Goal: Task Accomplishment & Management: Use online tool/utility

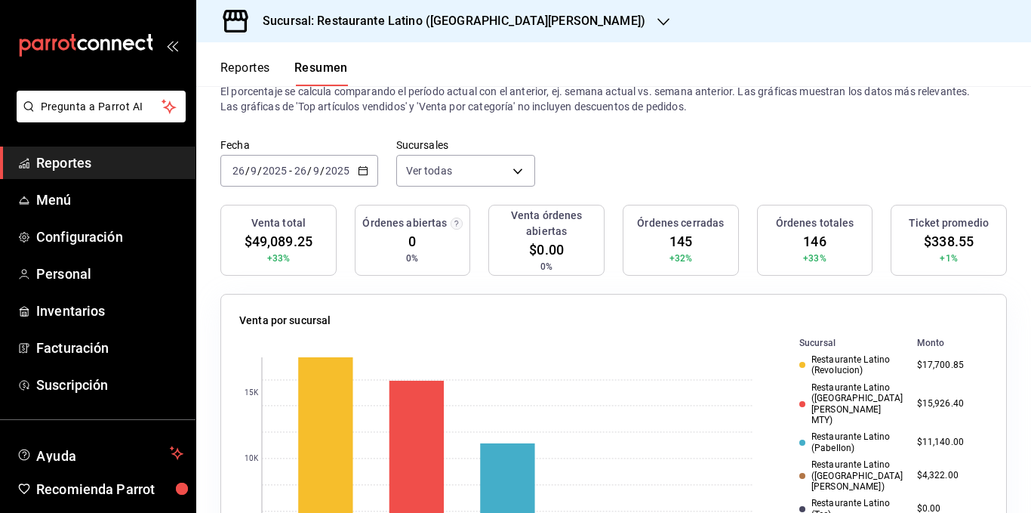
scroll to position [75, 0]
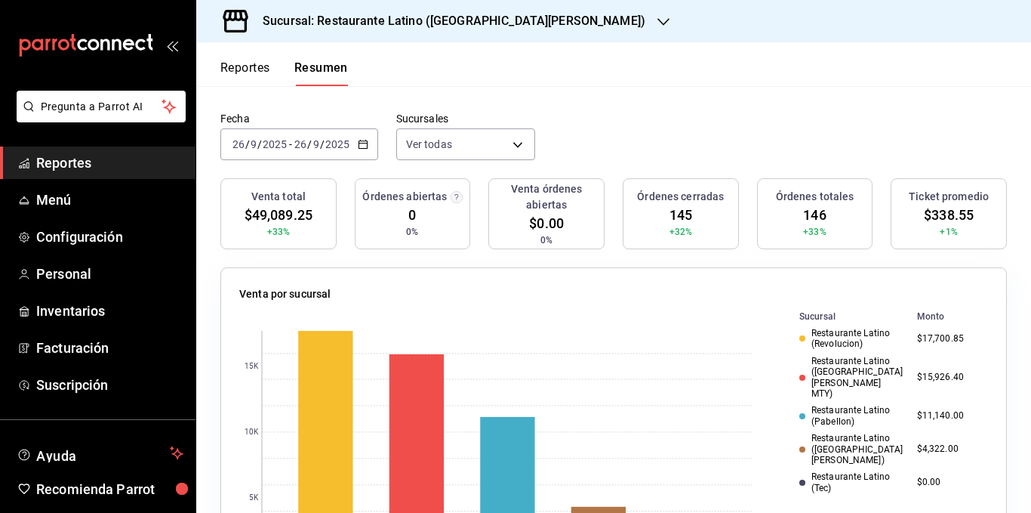
click at [249, 77] on button "Reportes" at bounding box center [245, 73] width 50 height 26
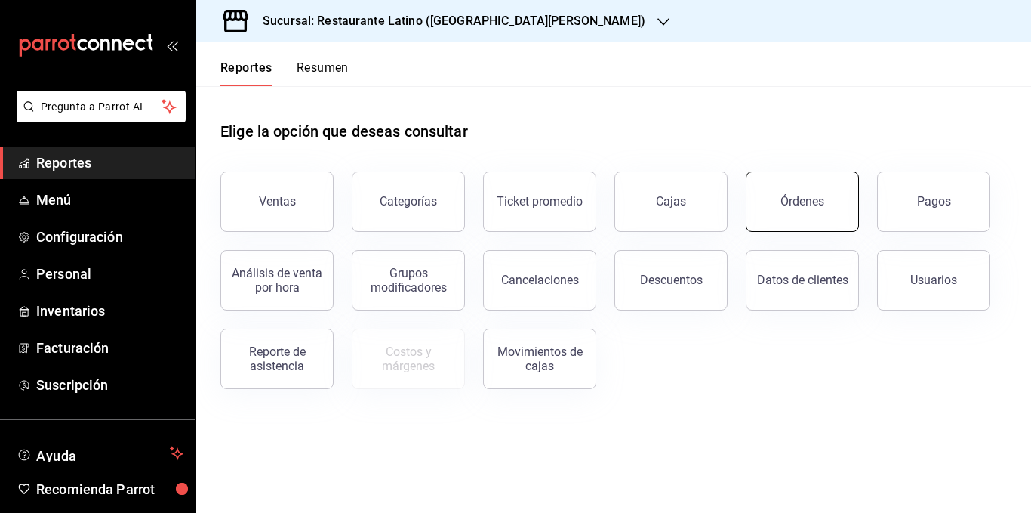
click at [781, 201] on button "Órdenes" at bounding box center [802, 201] width 113 height 60
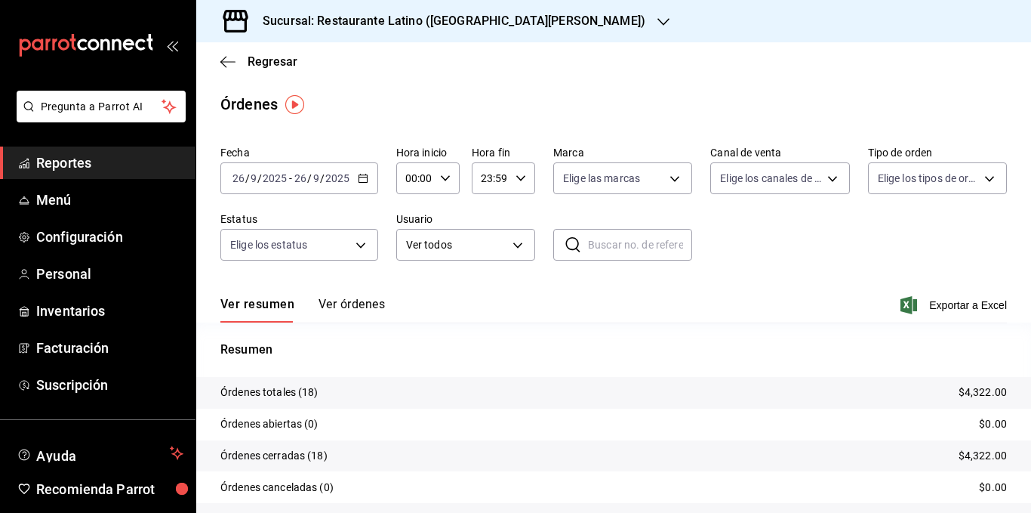
click at [361, 306] on button "Ver órdenes" at bounding box center [352, 310] width 66 height 26
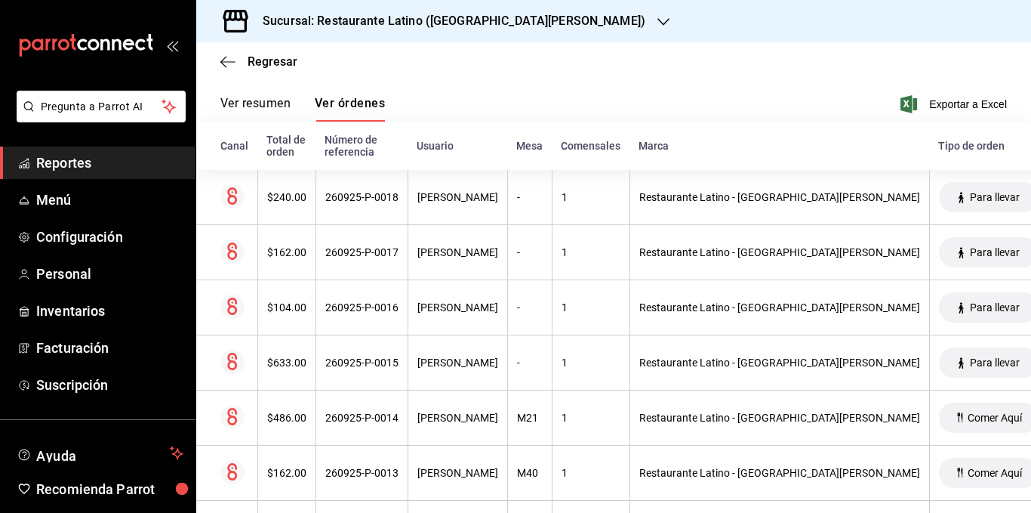
scroll to position [226, 0]
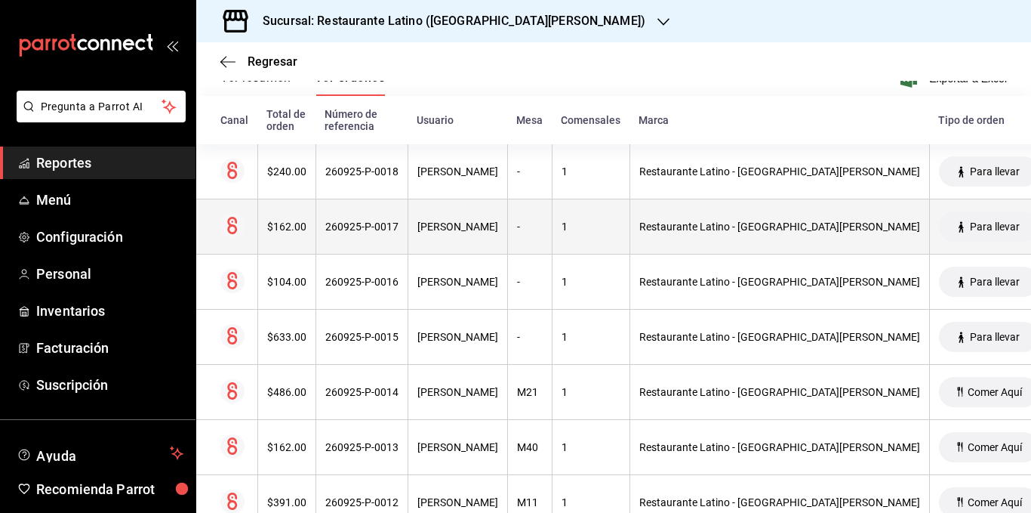
click at [291, 232] on div "$162.00" at bounding box center [286, 226] width 39 height 12
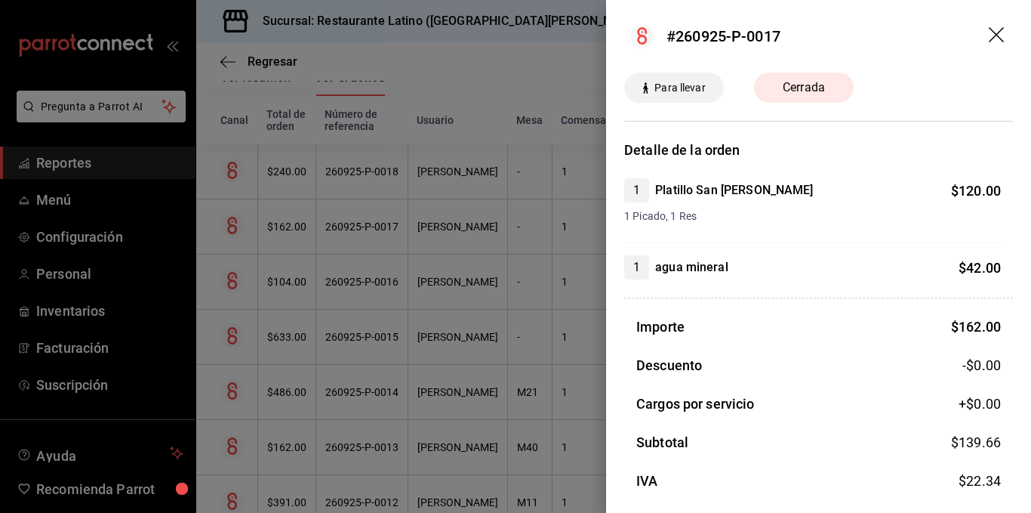
click at [286, 174] on div at bounding box center [515, 256] width 1031 height 513
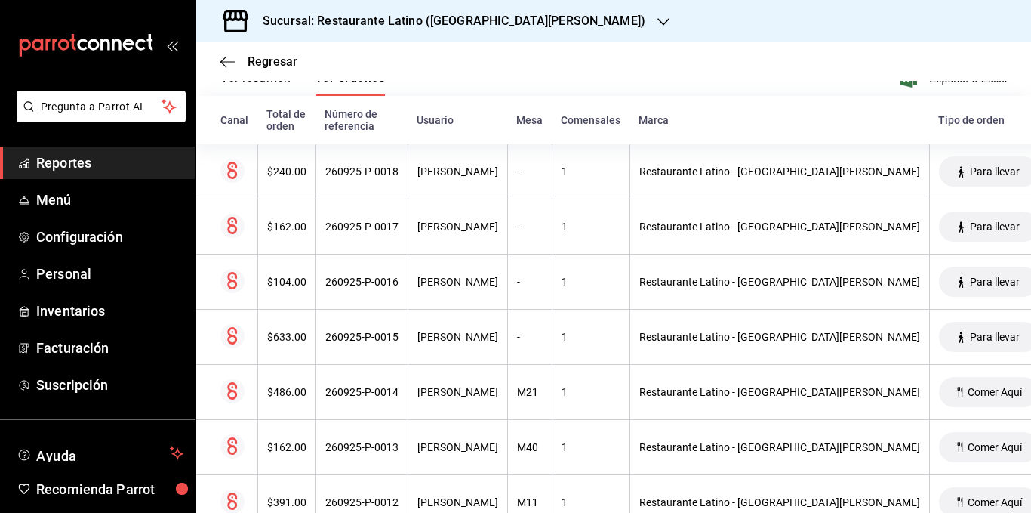
click at [286, 174] on div "$240.00" at bounding box center [286, 171] width 39 height 12
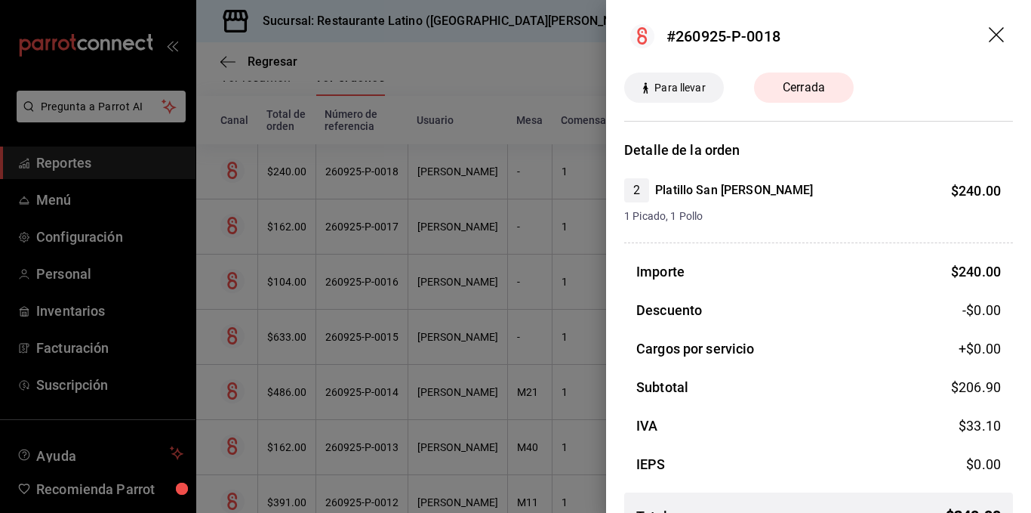
click at [293, 277] on div at bounding box center [515, 256] width 1031 height 513
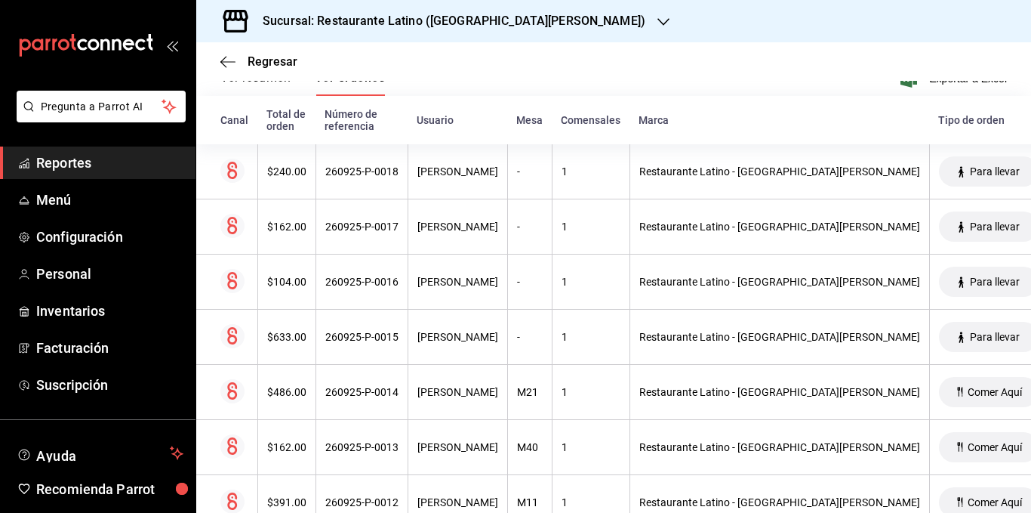
click at [291, 279] on div "$104.00" at bounding box center [286, 282] width 39 height 12
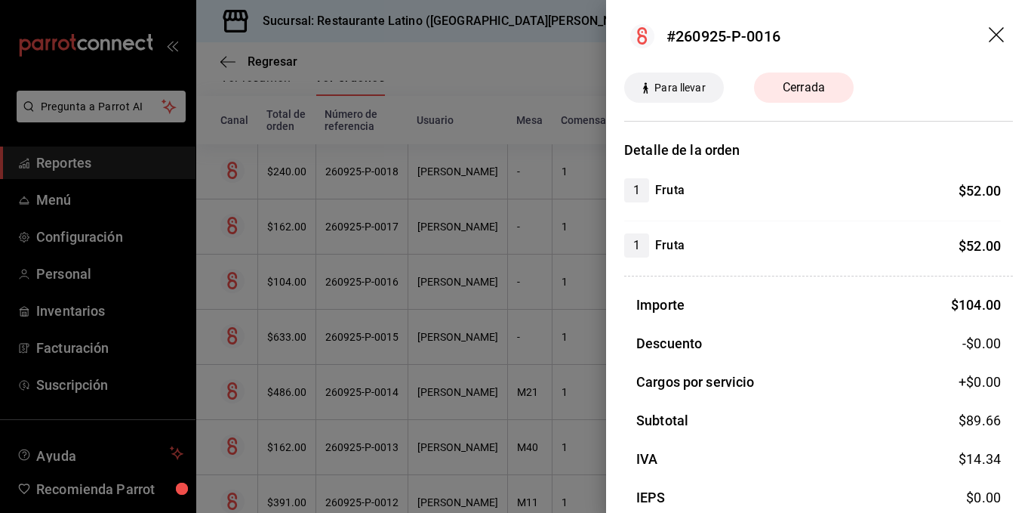
click at [288, 344] on div at bounding box center [515, 256] width 1031 height 513
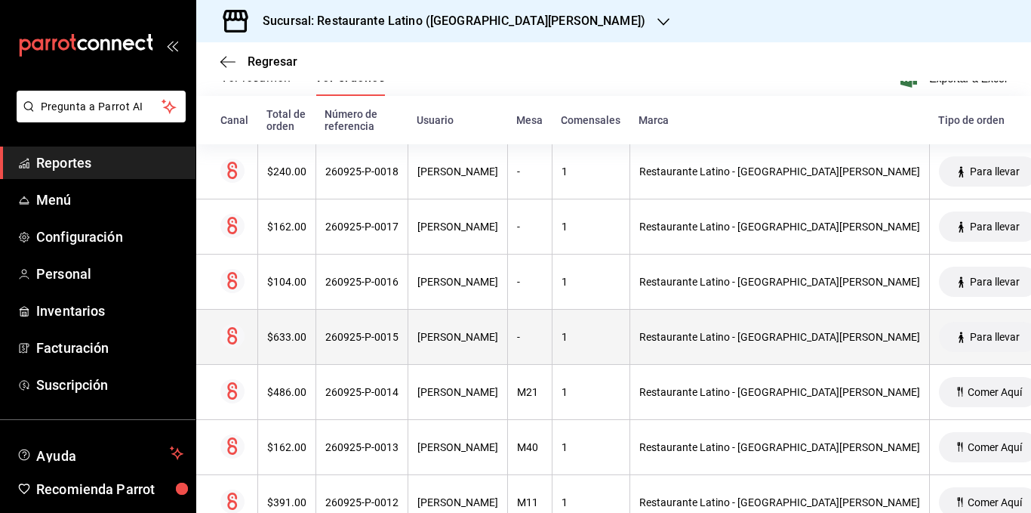
click at [289, 340] on div "$633.00" at bounding box center [286, 337] width 39 height 12
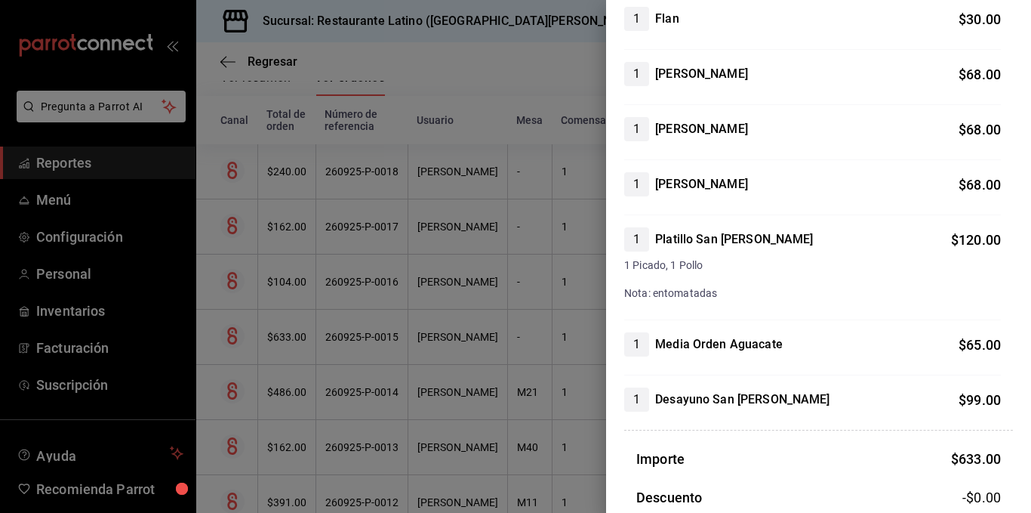
scroll to position [302, 0]
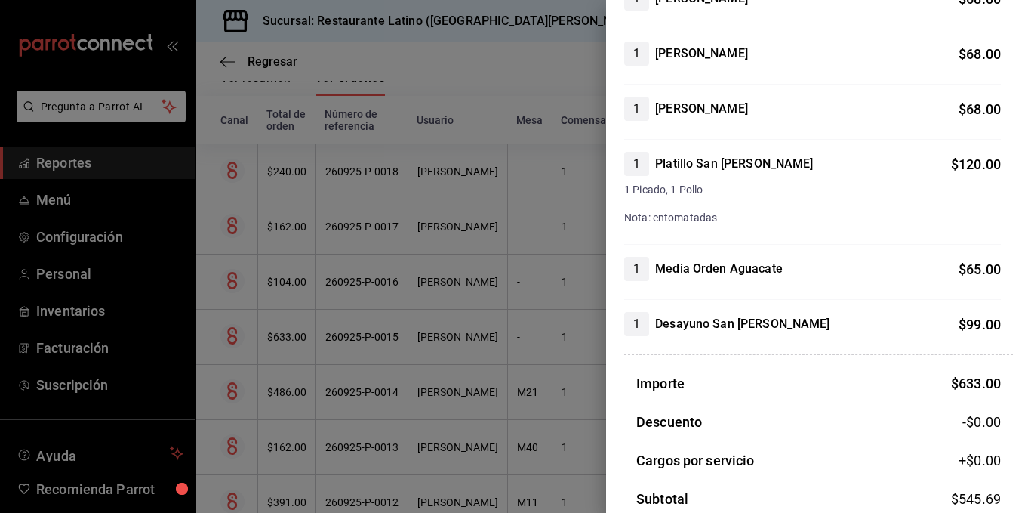
click at [374, 375] on div at bounding box center [515, 256] width 1031 height 513
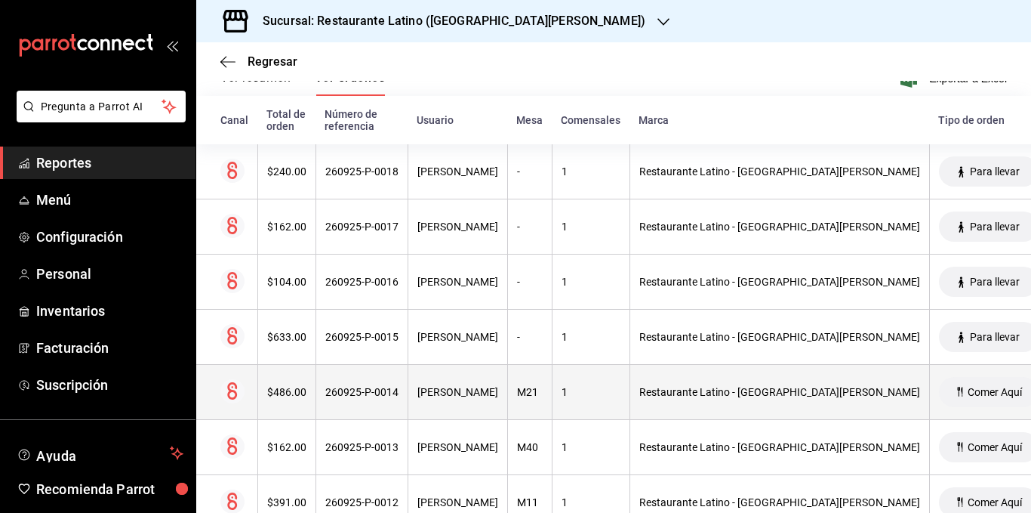
click at [290, 385] on th "$486.00" at bounding box center [286, 392] width 58 height 55
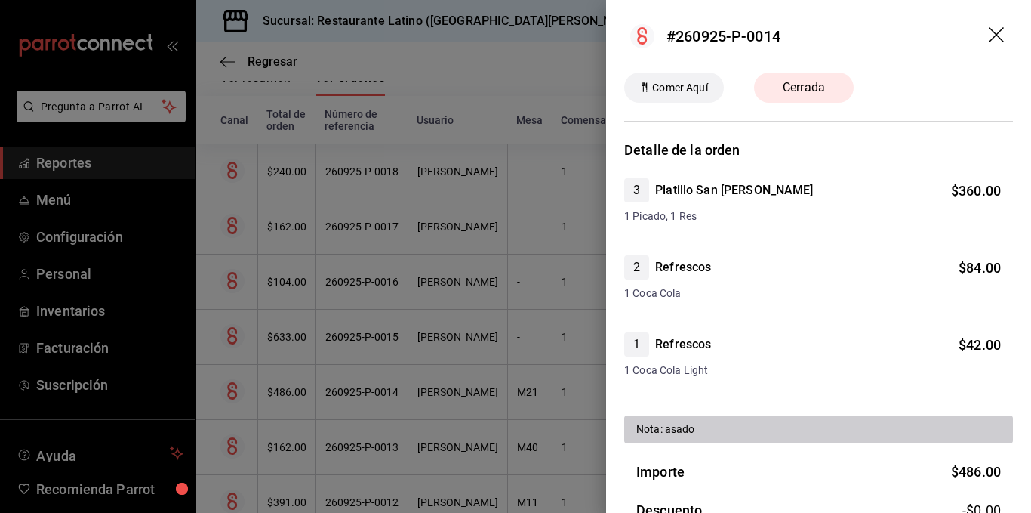
click at [385, 310] on div at bounding box center [515, 256] width 1031 height 513
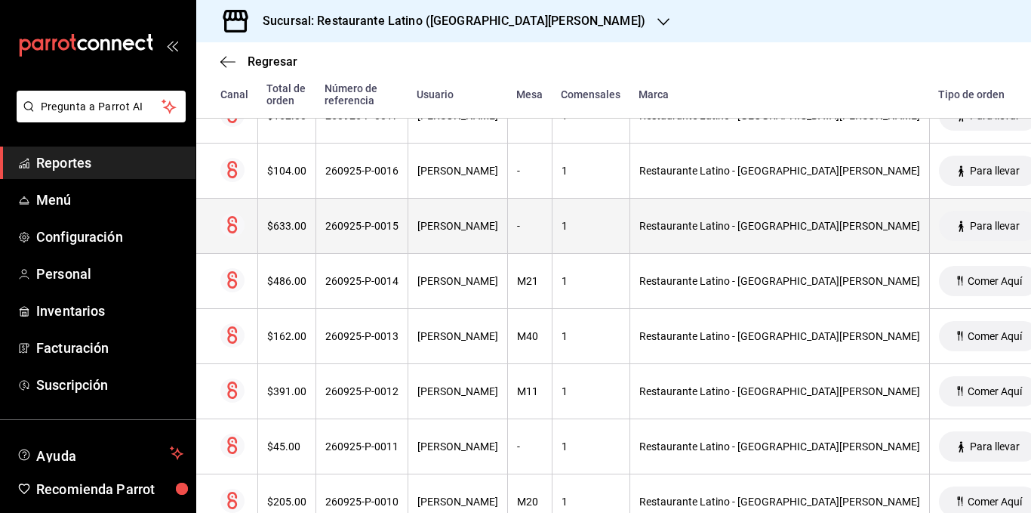
scroll to position [377, 0]
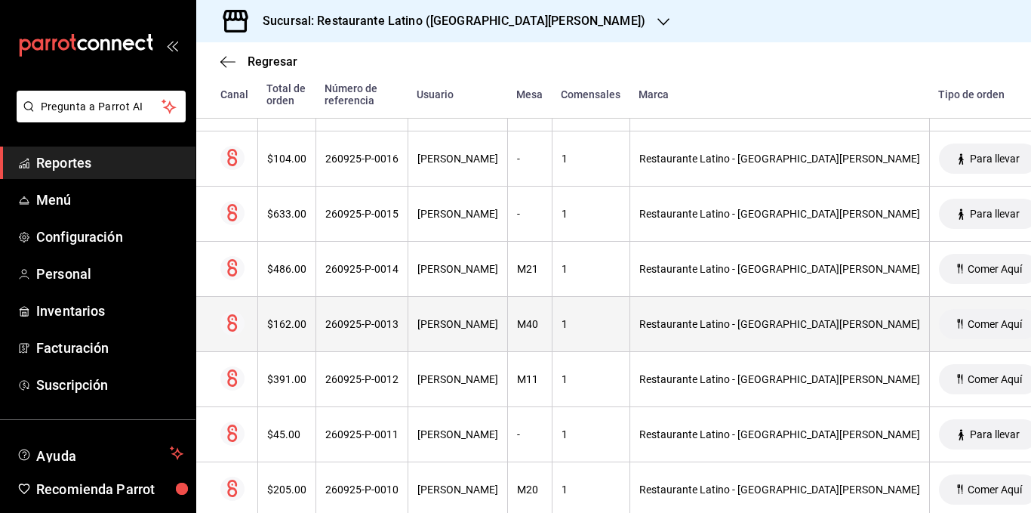
click at [279, 327] on div "$162.00" at bounding box center [286, 324] width 39 height 12
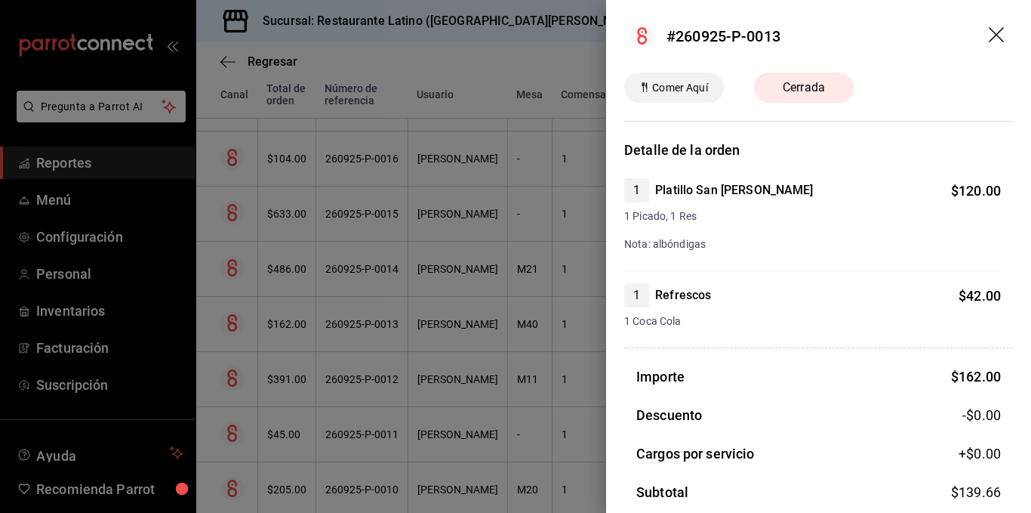
click at [507, 98] on div at bounding box center [515, 256] width 1031 height 513
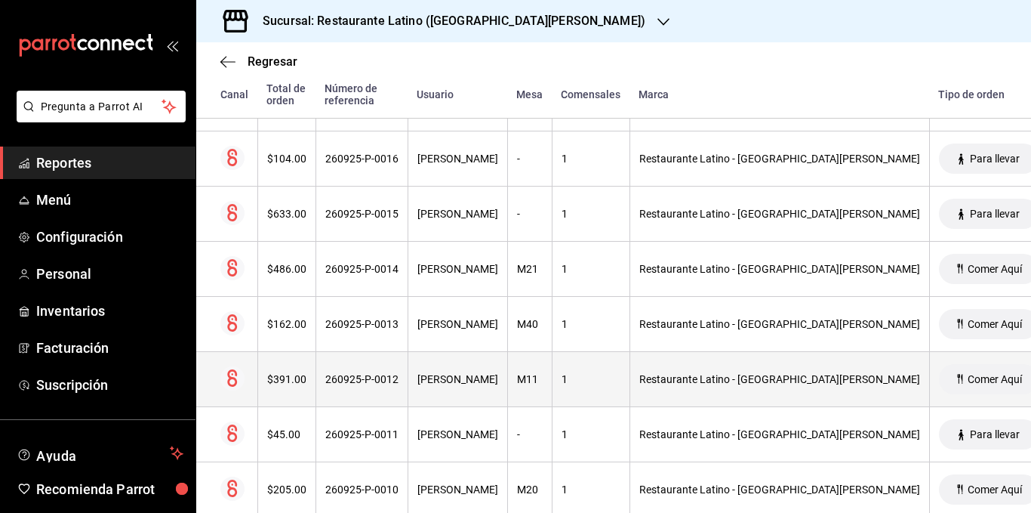
click at [304, 383] on div "$391.00" at bounding box center [286, 379] width 39 height 12
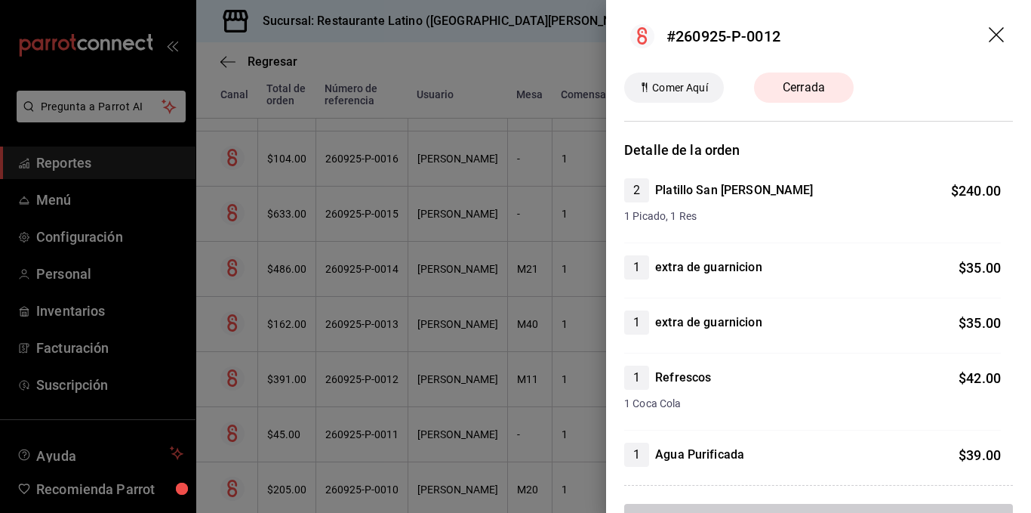
click at [307, 386] on div at bounding box center [515, 256] width 1031 height 513
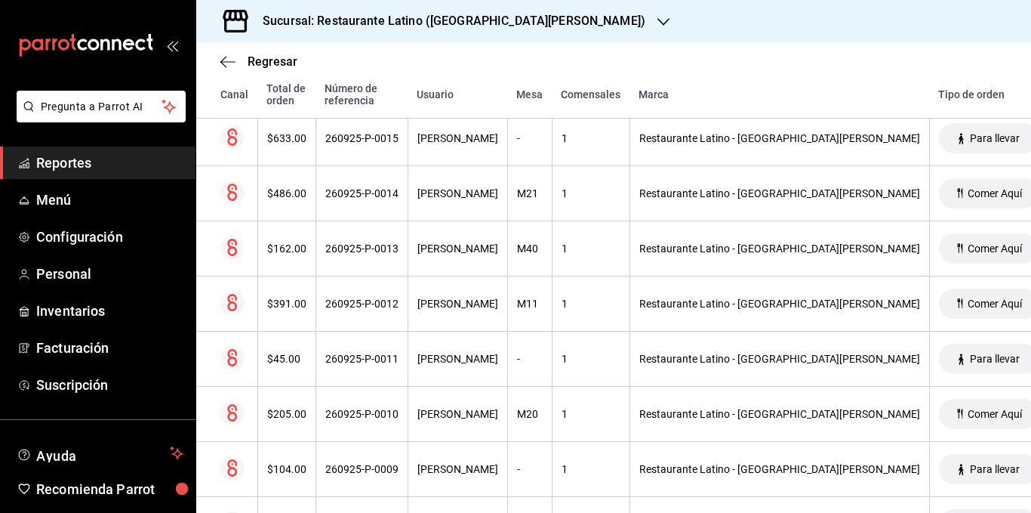
scroll to position [528, 0]
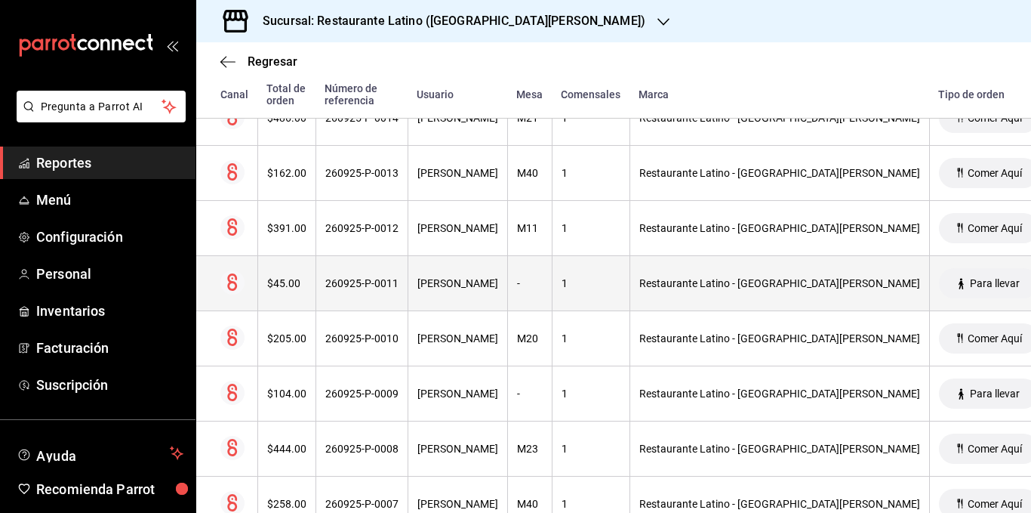
click at [287, 292] on th "$45.00" at bounding box center [286, 283] width 58 height 55
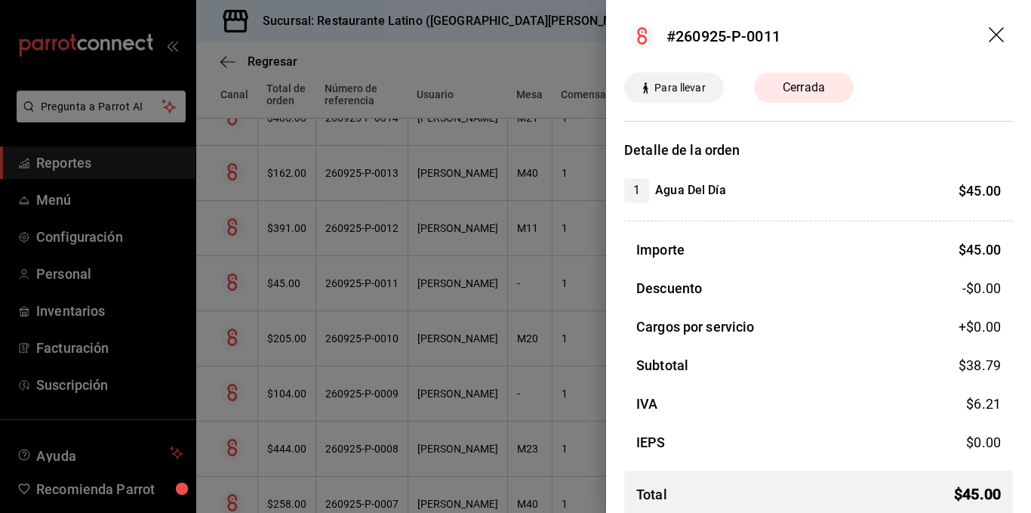
click at [287, 292] on div at bounding box center [515, 256] width 1031 height 513
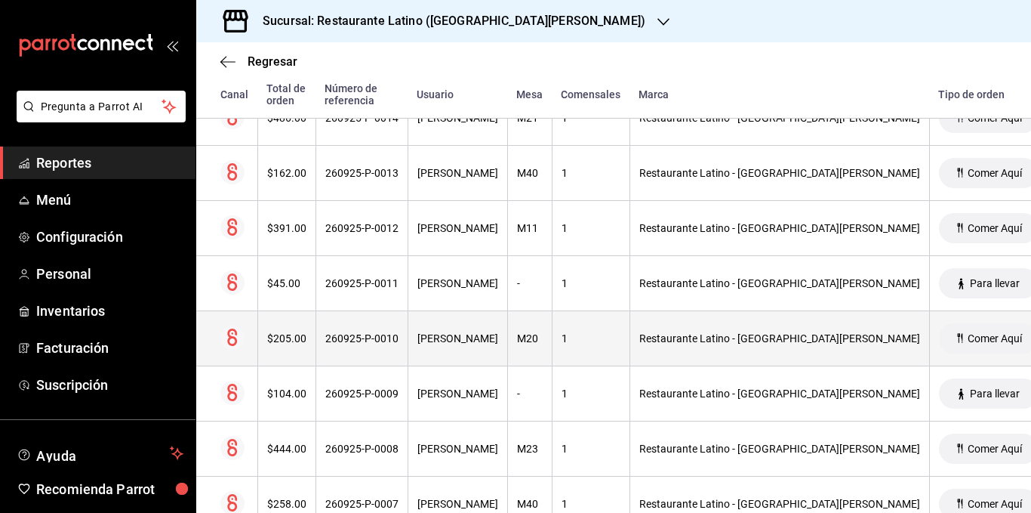
click at [284, 331] on th "$205.00" at bounding box center [286, 338] width 58 height 55
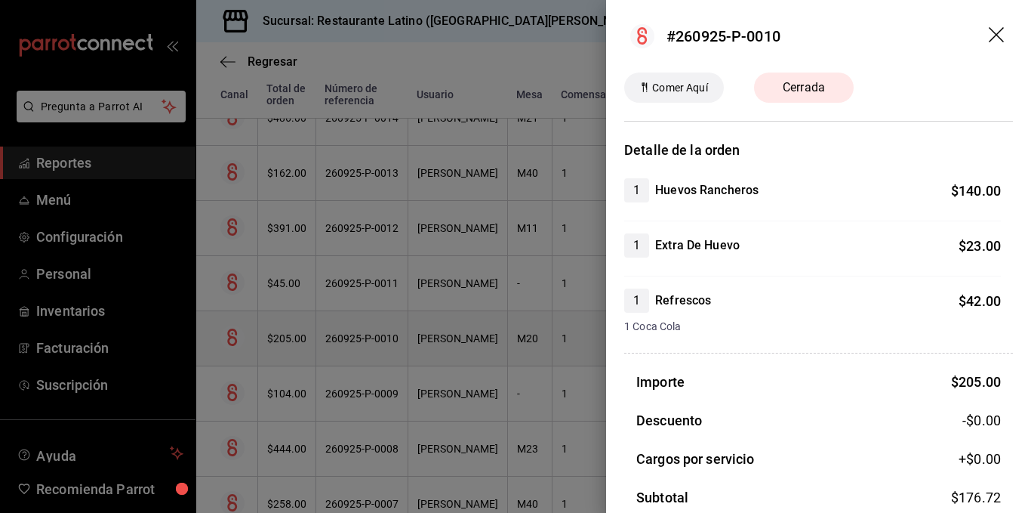
click at [284, 331] on div at bounding box center [515, 256] width 1031 height 513
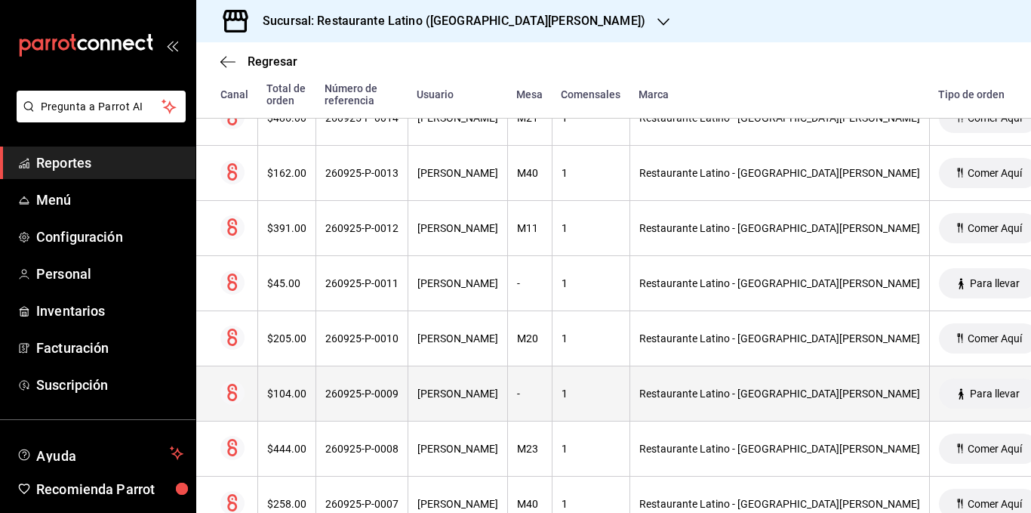
click at [288, 399] on div "$104.00" at bounding box center [286, 393] width 39 height 12
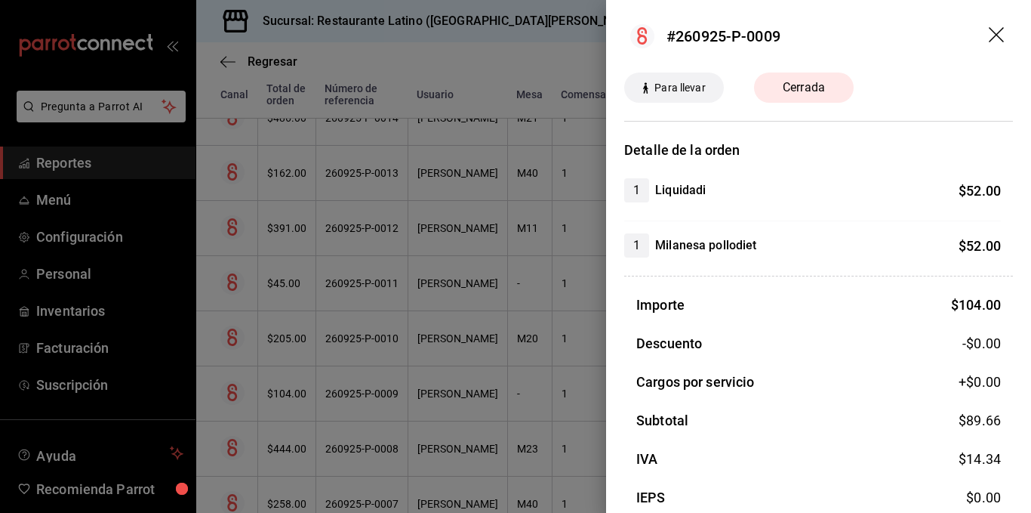
drag, startPoint x: 266, startPoint y: 376, endPoint x: 340, endPoint y: 417, distance: 83.8
click at [340, 417] on div at bounding box center [515, 256] width 1031 height 513
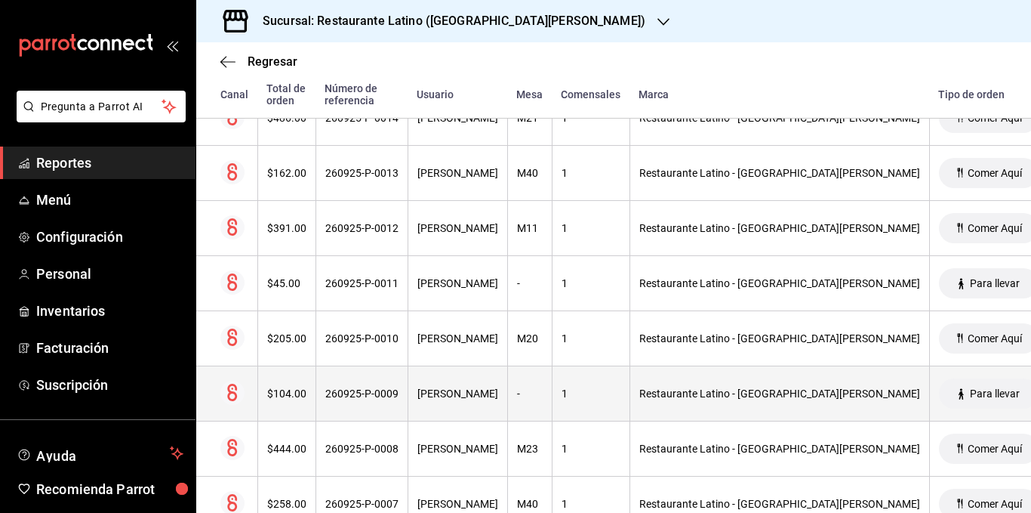
click at [285, 396] on div "$104.00" at bounding box center [286, 393] width 39 height 12
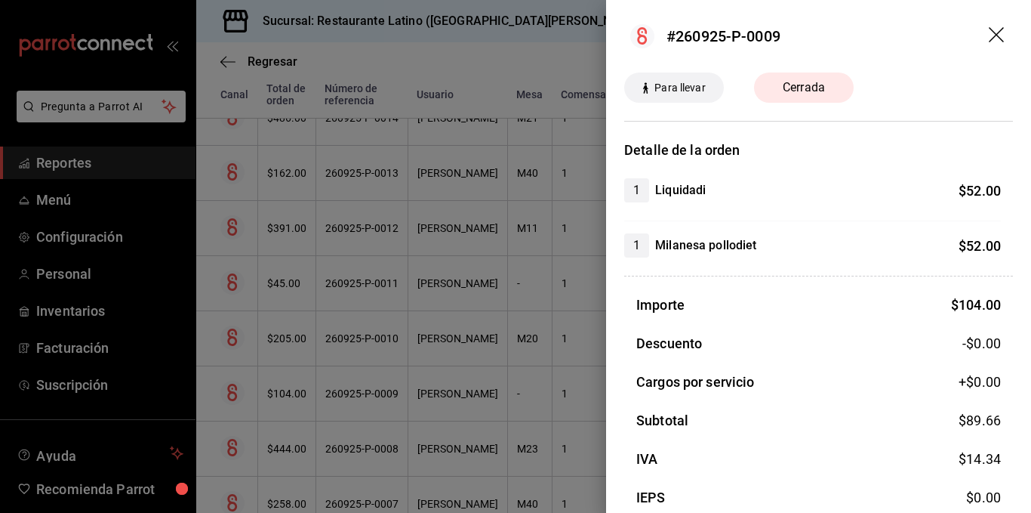
click at [285, 396] on div at bounding box center [515, 256] width 1031 height 513
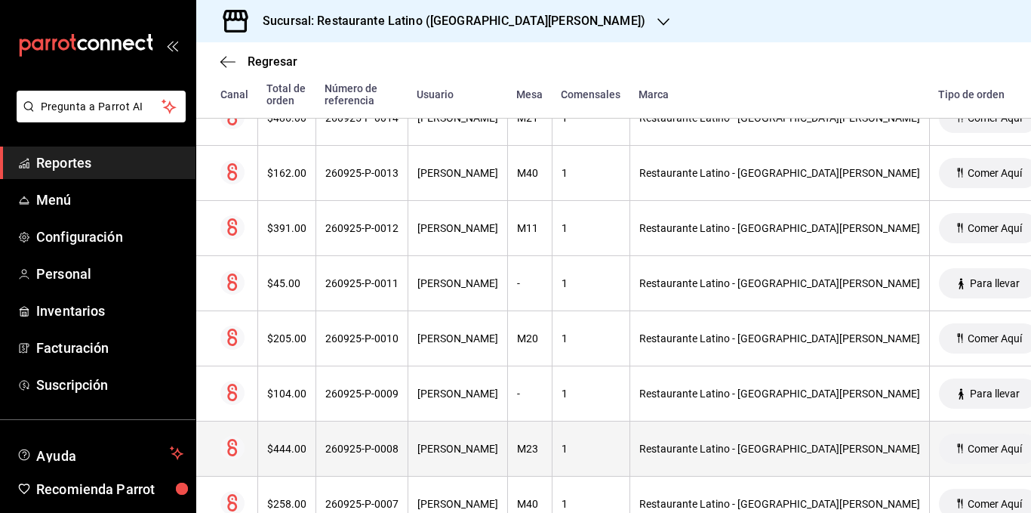
click at [280, 445] on div "$444.00" at bounding box center [286, 448] width 39 height 12
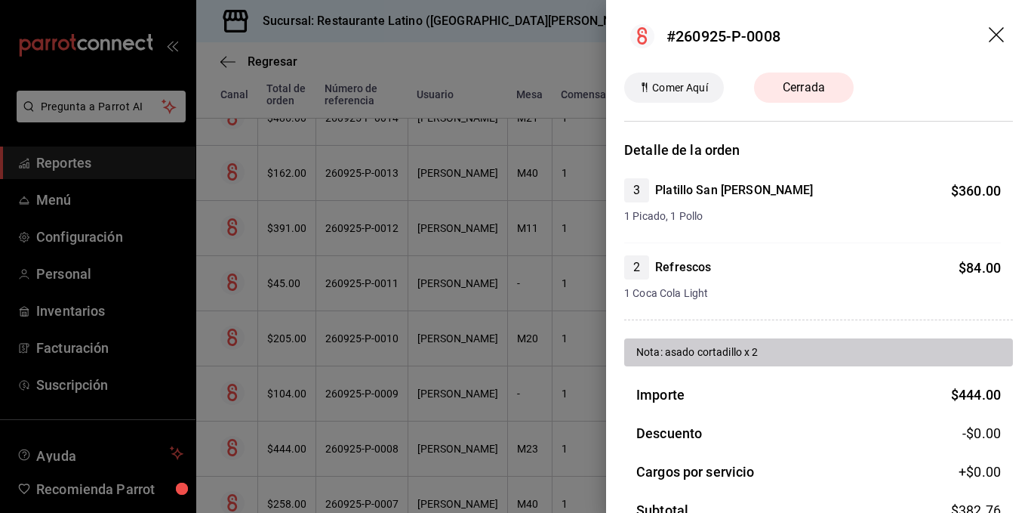
click at [298, 425] on div at bounding box center [515, 256] width 1031 height 513
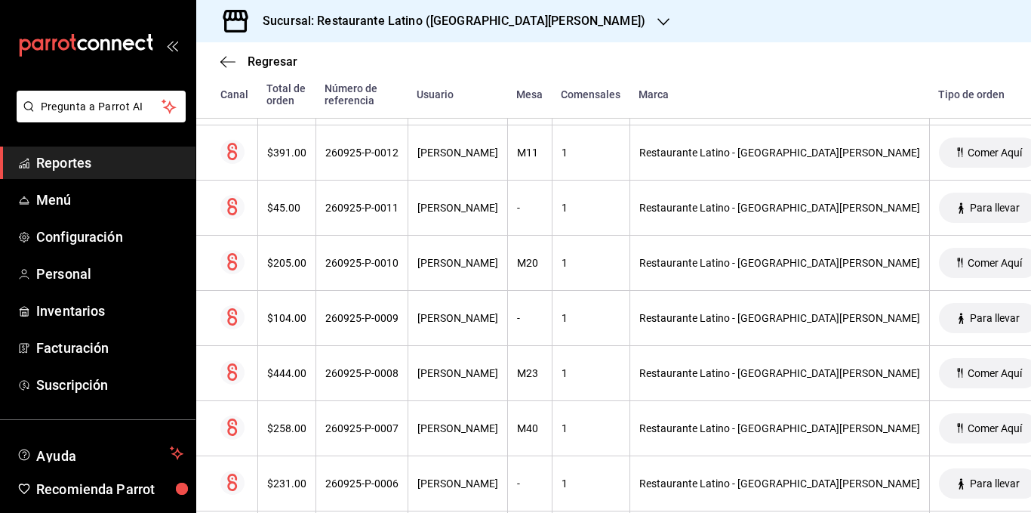
scroll to position [679, 0]
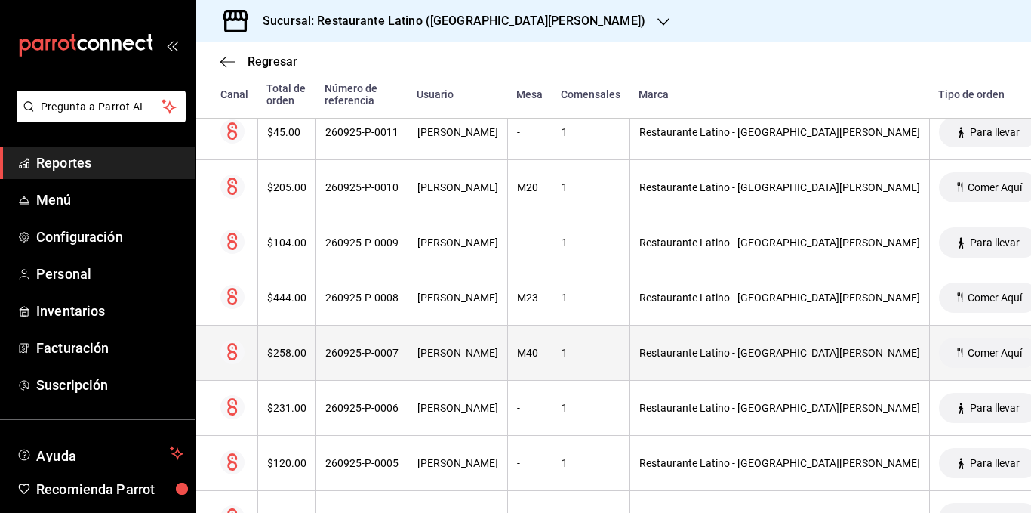
click at [288, 350] on div "$258.00" at bounding box center [286, 353] width 39 height 12
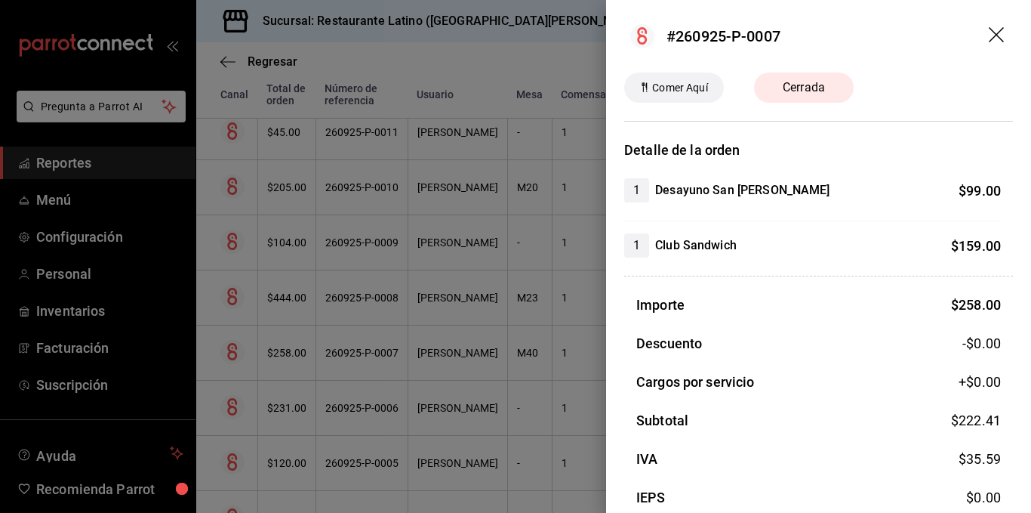
click at [290, 347] on div at bounding box center [515, 256] width 1031 height 513
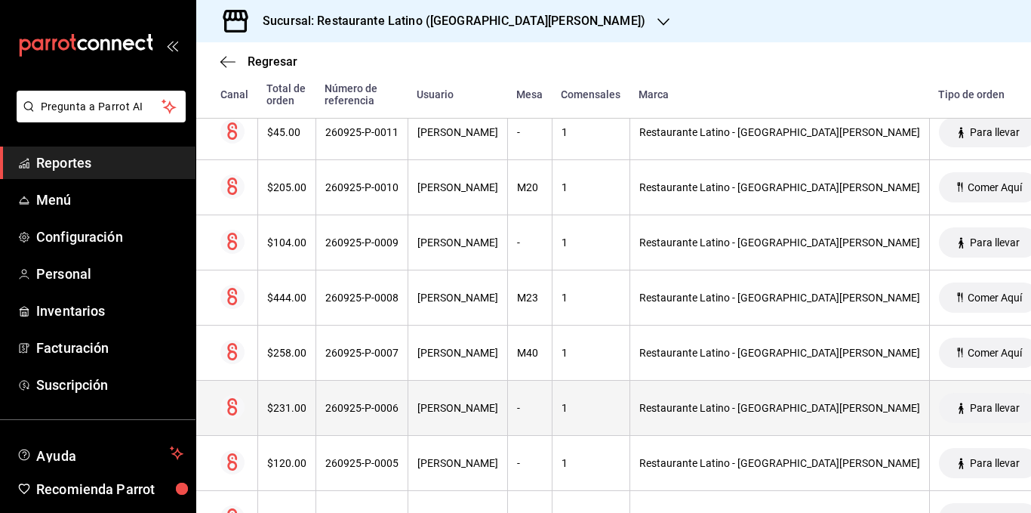
click at [282, 411] on div "$231.00" at bounding box center [286, 408] width 39 height 12
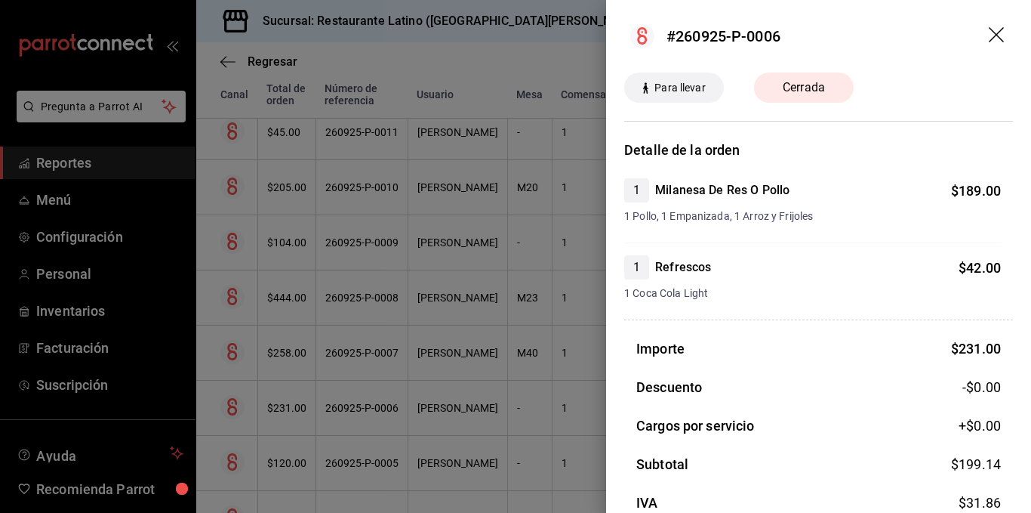
click at [282, 411] on div at bounding box center [515, 256] width 1031 height 513
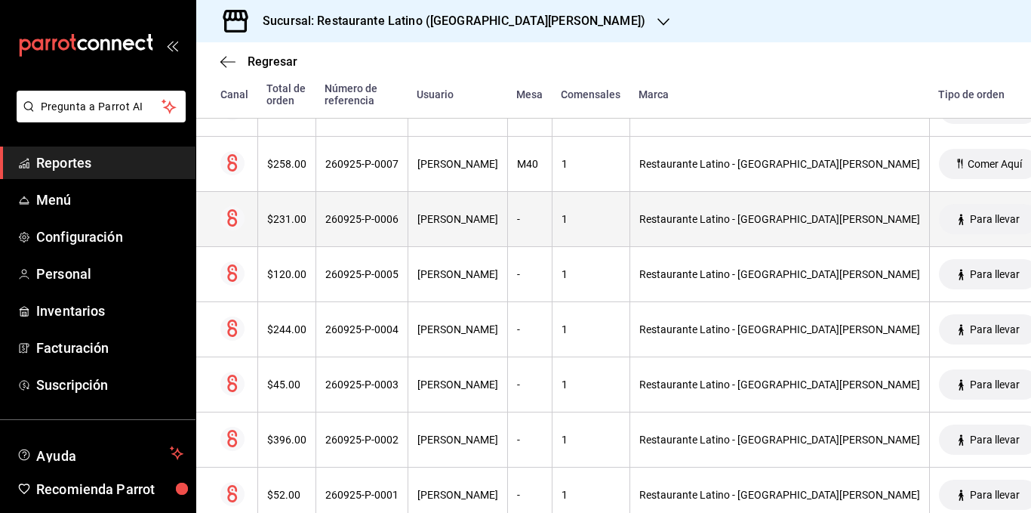
scroll to position [906, 0]
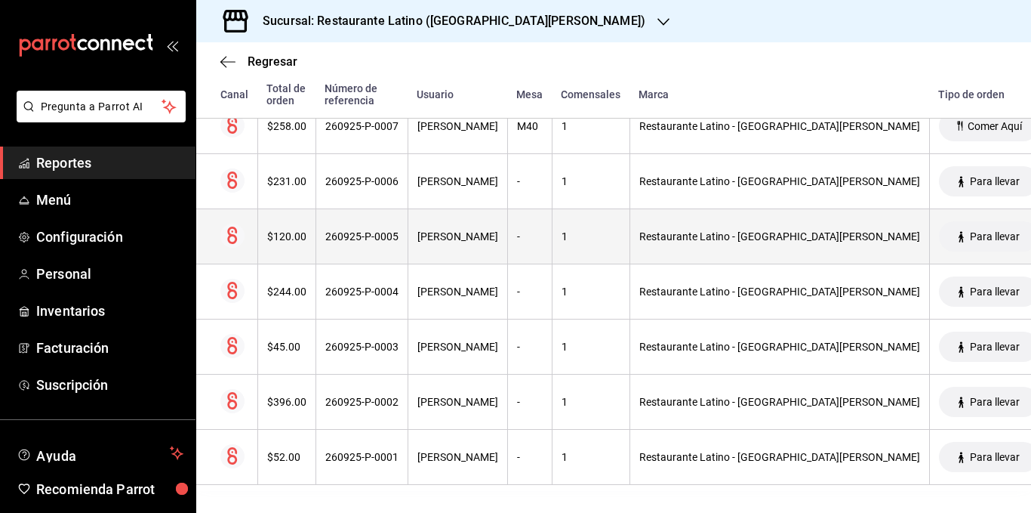
click at [285, 238] on div "$120.00" at bounding box center [286, 236] width 39 height 12
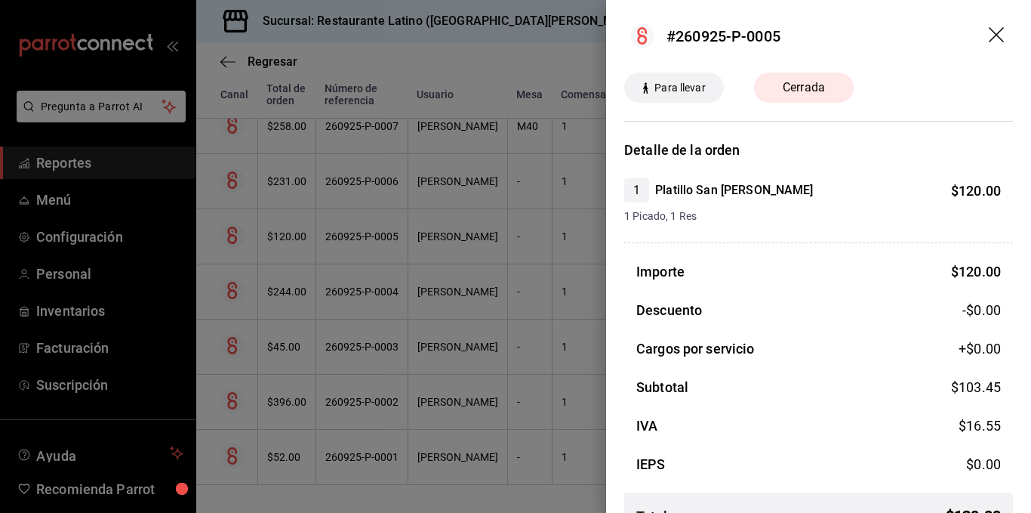
click at [310, 264] on div at bounding box center [515, 256] width 1031 height 513
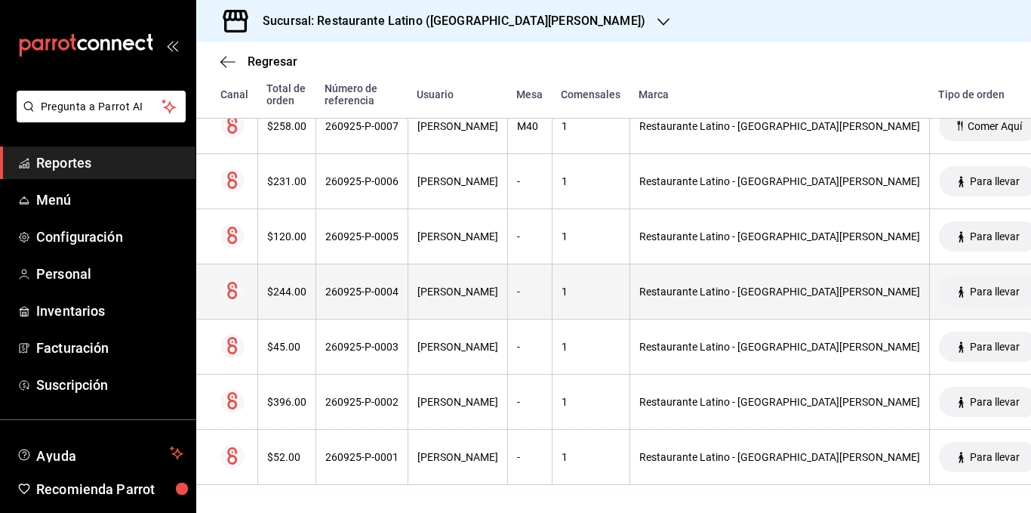
click at [293, 291] on div "$244.00" at bounding box center [286, 291] width 39 height 12
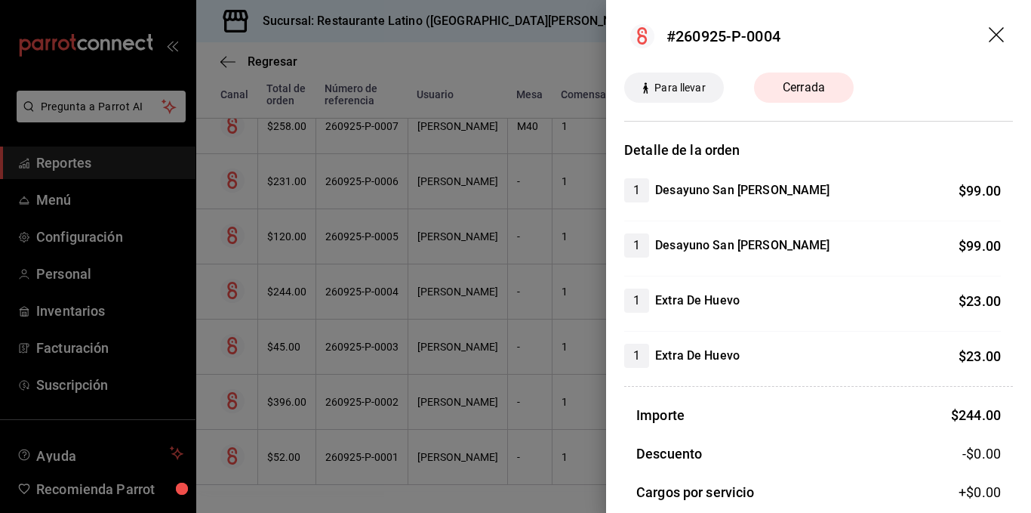
click at [288, 347] on div at bounding box center [515, 256] width 1031 height 513
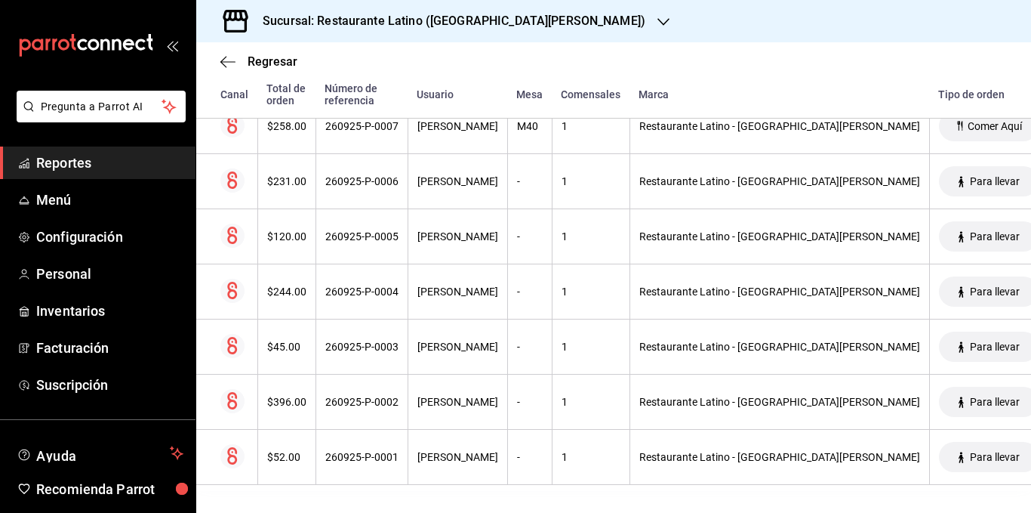
click at [286, 348] on div "$45.00" at bounding box center [286, 346] width 39 height 12
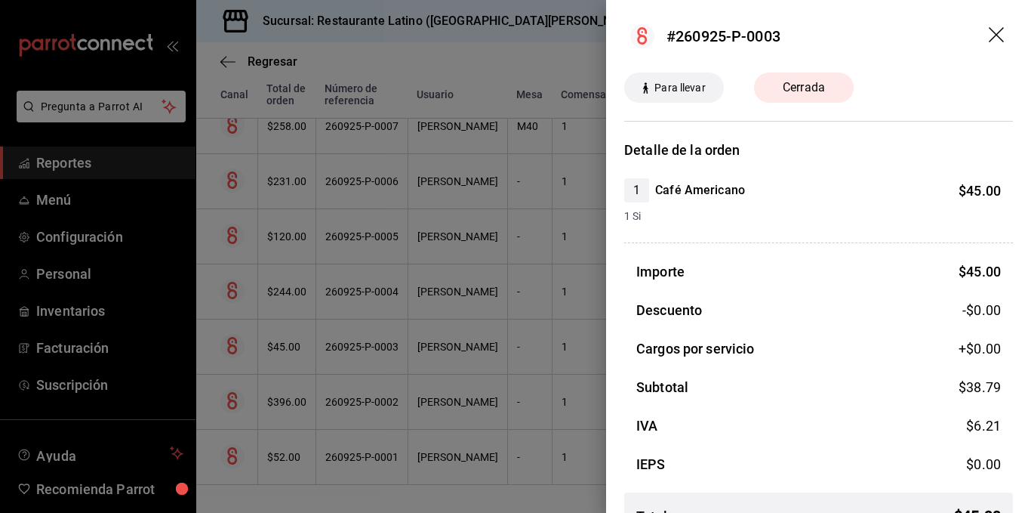
click at [286, 348] on div at bounding box center [515, 256] width 1031 height 513
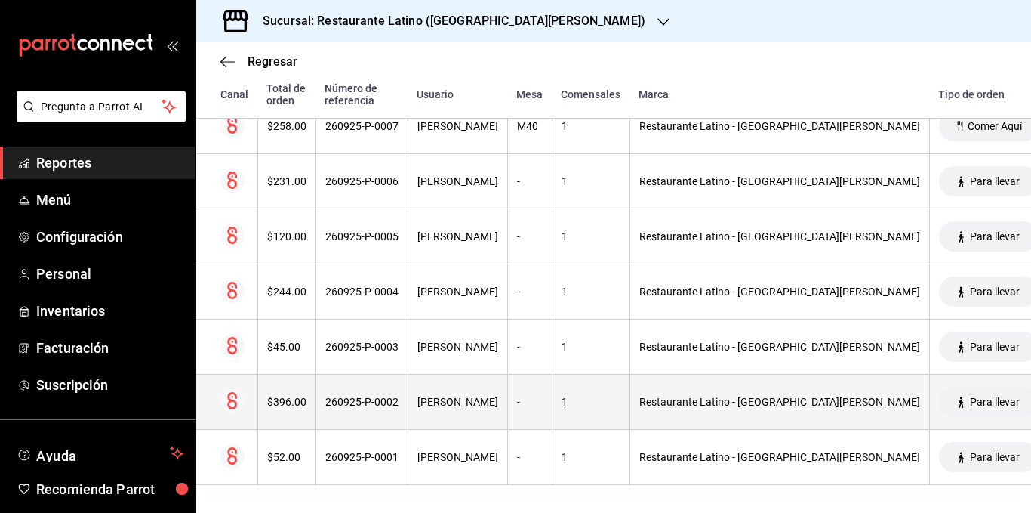
click at [282, 396] on div "$396.00" at bounding box center [286, 402] width 39 height 12
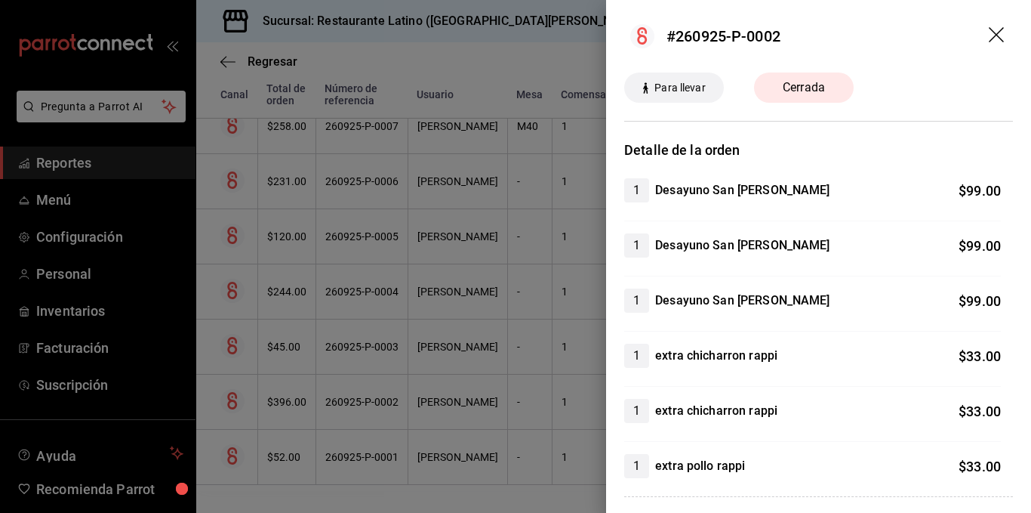
click at [283, 395] on div at bounding box center [515, 256] width 1031 height 513
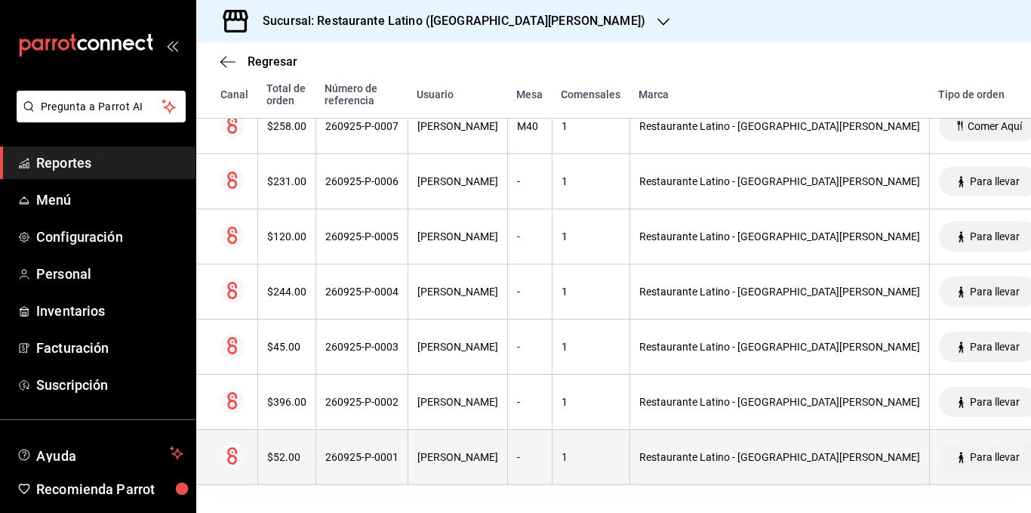
click at [282, 454] on div "$52.00" at bounding box center [286, 457] width 39 height 12
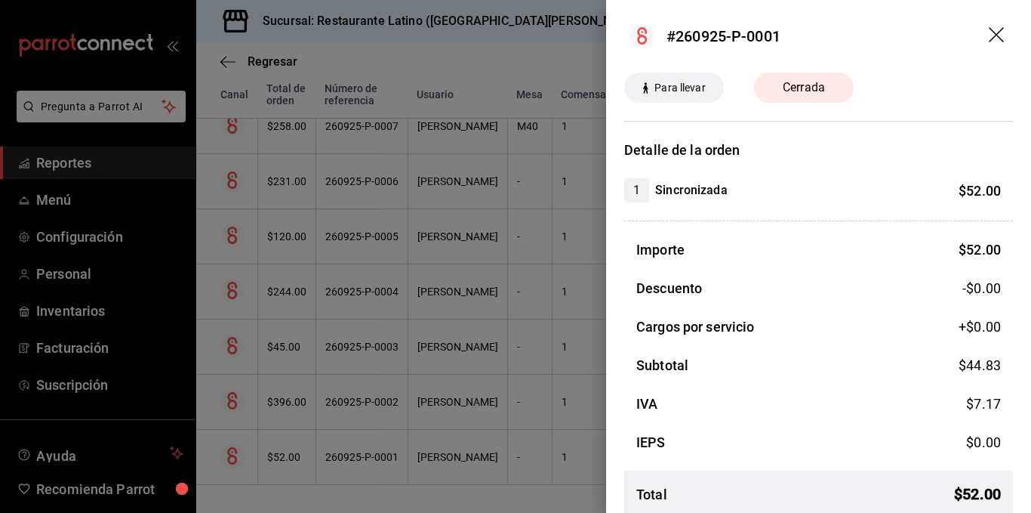
click at [291, 436] on div at bounding box center [515, 256] width 1031 height 513
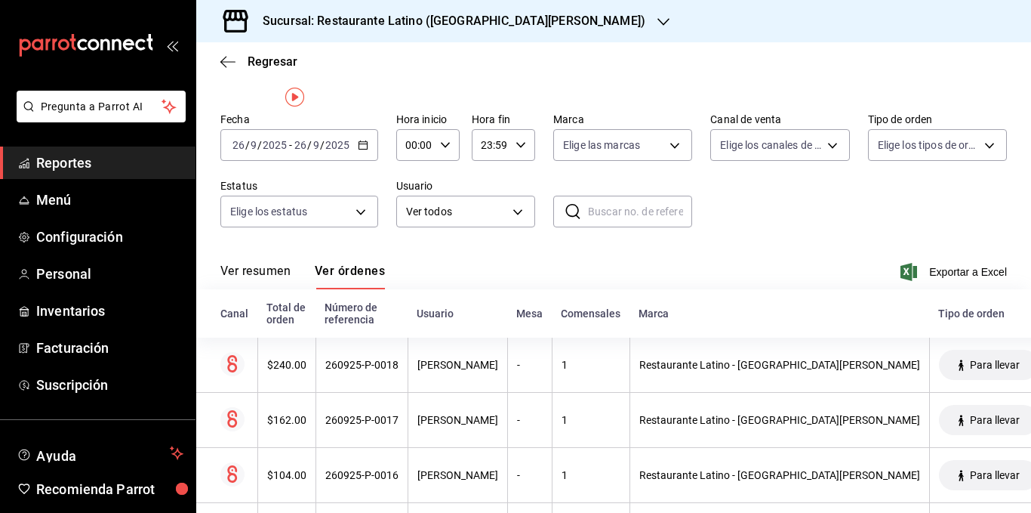
scroll to position [0, 0]
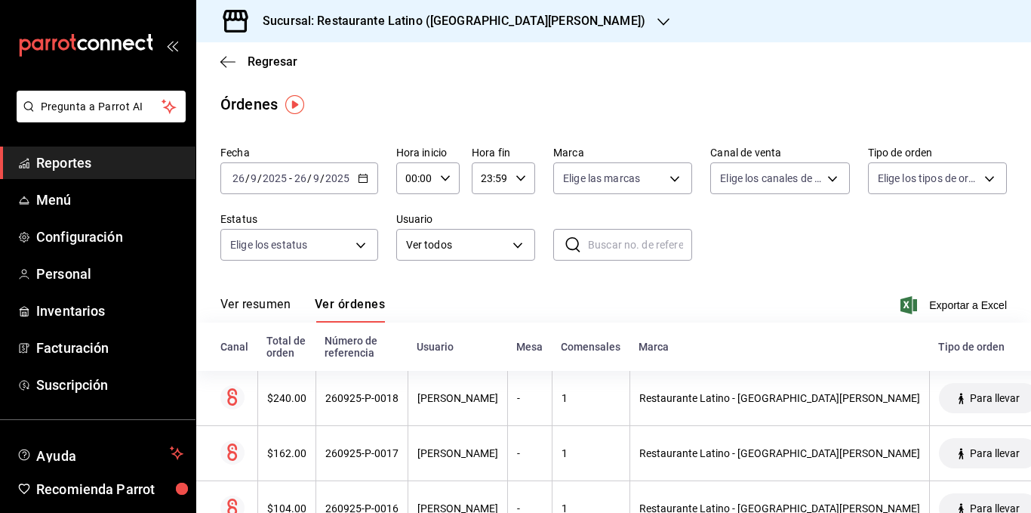
click at [266, 302] on button "Ver resumen" at bounding box center [255, 310] width 70 height 26
